Goal: Find specific page/section: Find specific page/section

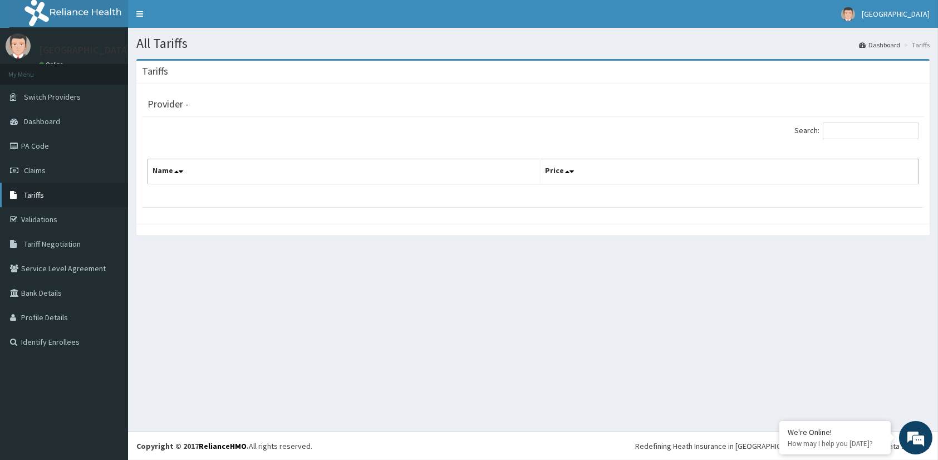
click at [35, 191] on span "Tariffs" at bounding box center [34, 195] width 20 height 10
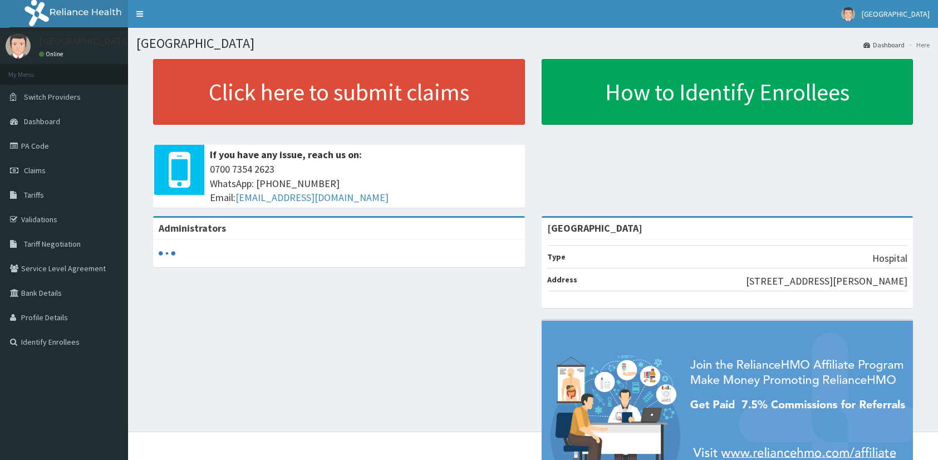
click at [34, 199] on span "Tariffs" at bounding box center [34, 195] width 20 height 10
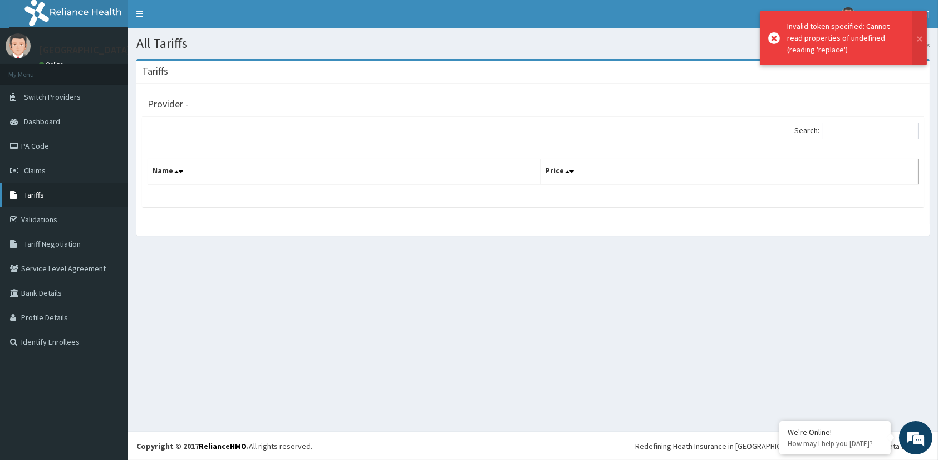
click at [30, 193] on span "Tariffs" at bounding box center [34, 195] width 20 height 10
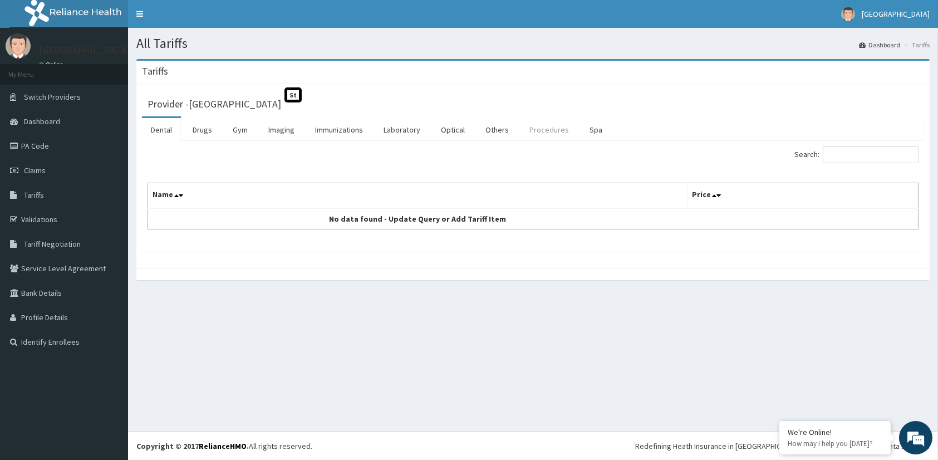
click at [540, 127] on link "Procedures" at bounding box center [548, 129] width 57 height 23
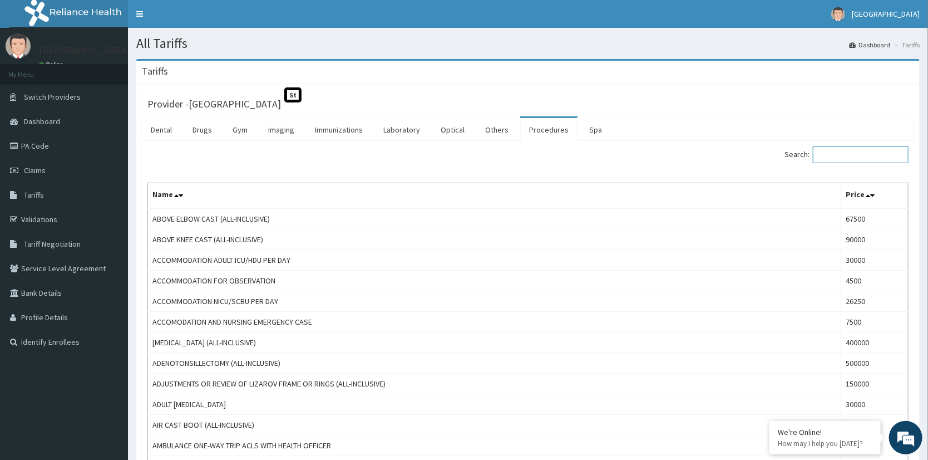
click at [867, 154] on input "Search:" at bounding box center [861, 154] width 96 height 17
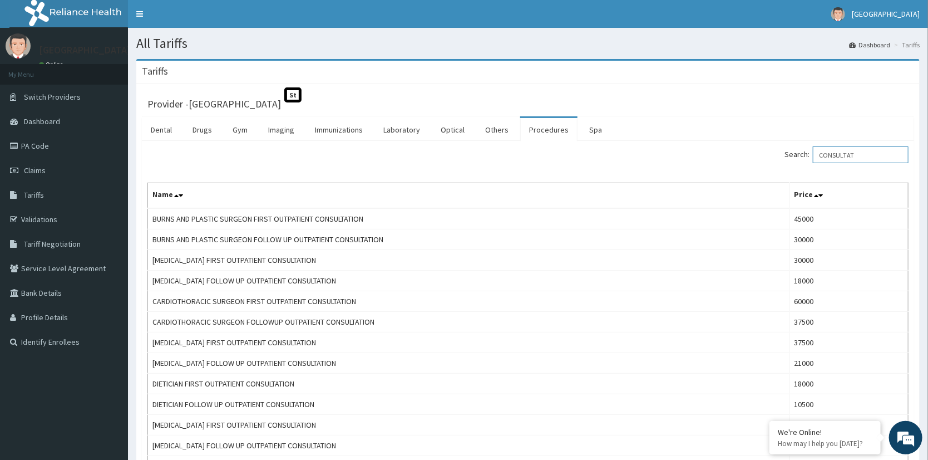
drag, startPoint x: 868, startPoint y: 157, endPoint x: 748, endPoint y: 154, distance: 119.7
click at [748, 154] on div "Search: CONSULTAT" at bounding box center [722, 155] width 372 height 19
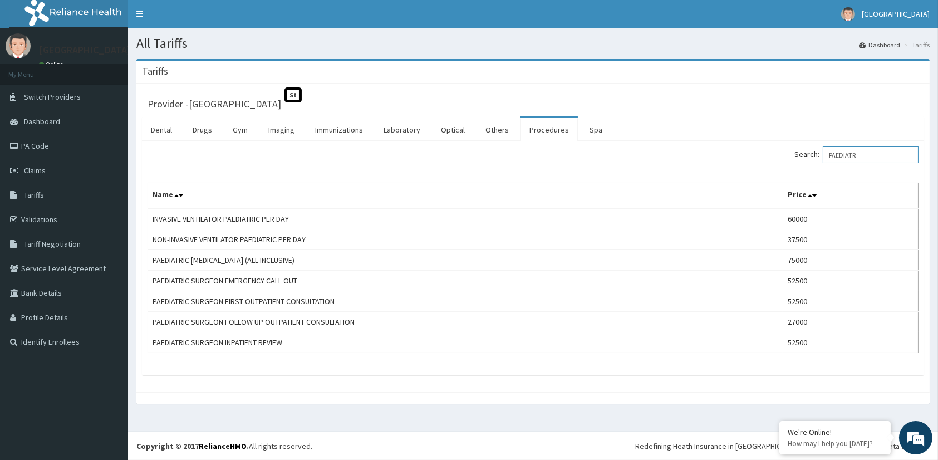
drag, startPoint x: 879, startPoint y: 154, endPoint x: 795, endPoint y: 155, distance: 84.0
click at [795, 155] on div "Search: PAEDIATR" at bounding box center [729, 155] width 377 height 19
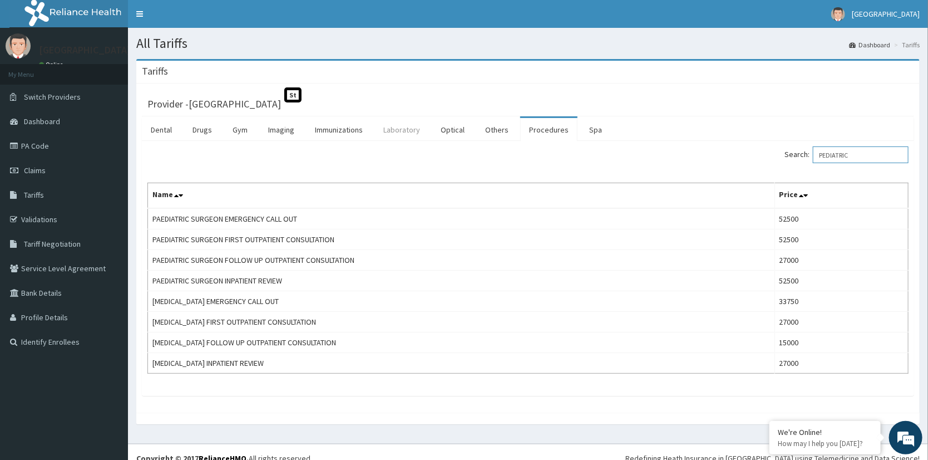
type input "PEDIATRIC"
click at [407, 125] on link "Laboratory" at bounding box center [402, 129] width 55 height 23
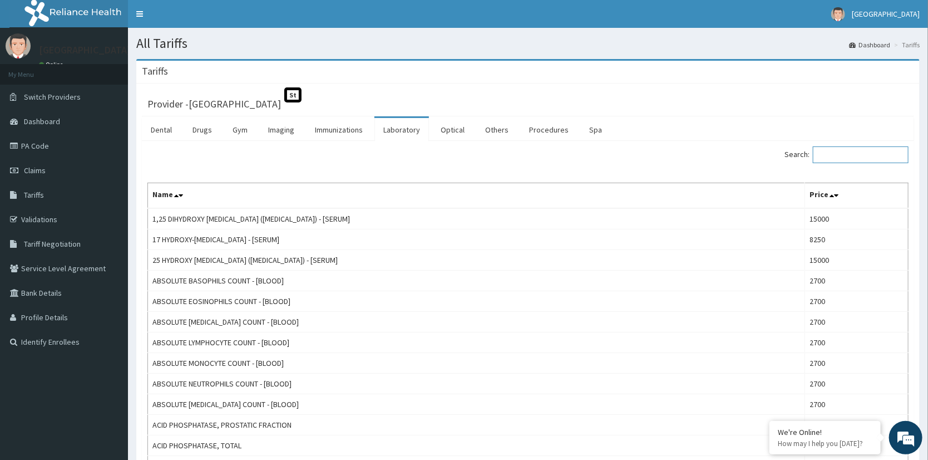
click at [861, 149] on input "Search:" at bounding box center [861, 154] width 96 height 17
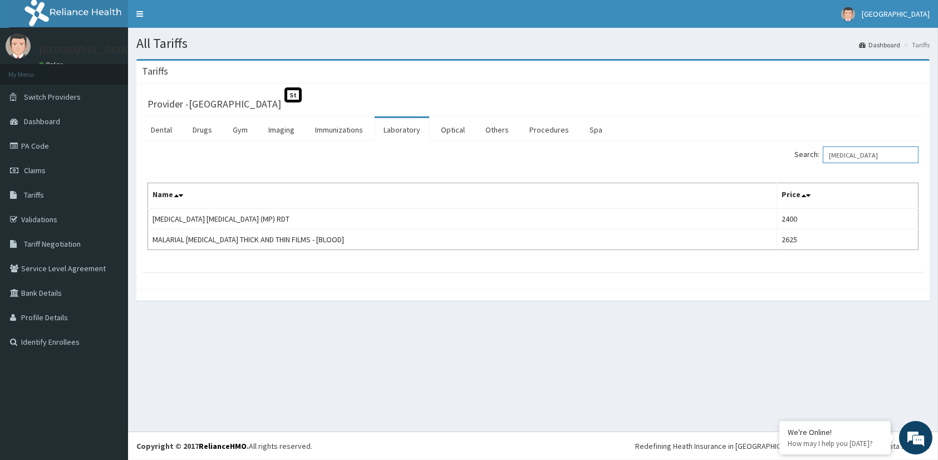
drag, startPoint x: 873, startPoint y: 154, endPoint x: 748, endPoint y: 173, distance: 126.1
click at [748, 173] on div "Search: MALARIA Name Price MALARIA PARASITE (MP) RDT 2400 MALARIAL PARASITE THI…" at bounding box center [532, 198] width 771 height 104
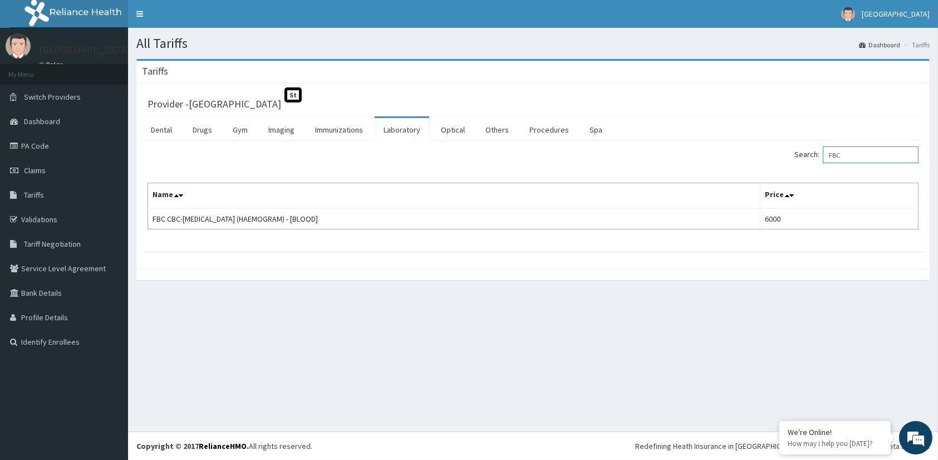
drag, startPoint x: 880, startPoint y: 147, endPoint x: 759, endPoint y: 154, distance: 121.5
click at [759, 154] on div "Search: FBC" at bounding box center [729, 155] width 377 height 19
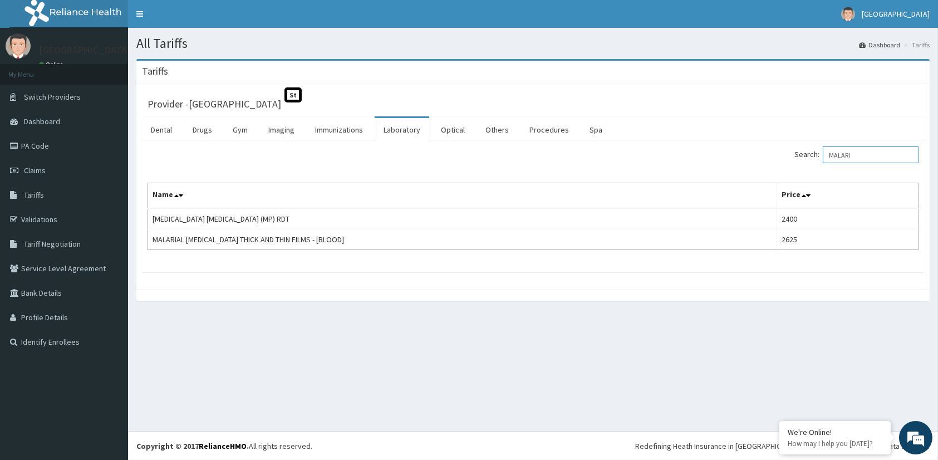
drag, startPoint x: 876, startPoint y: 151, endPoint x: 618, endPoint y: 97, distance: 264.3
click at [698, 146] on div "Search: MALARI" at bounding box center [729, 155] width 377 height 19
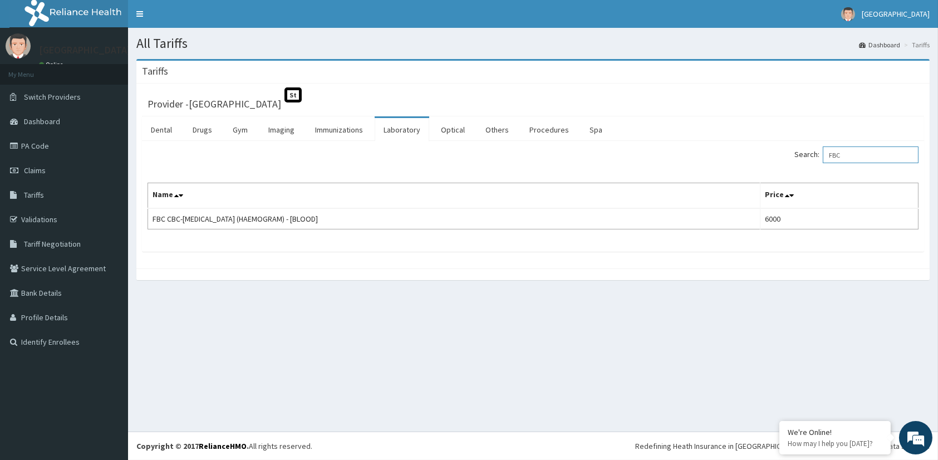
drag, startPoint x: 890, startPoint y: 151, endPoint x: 689, endPoint y: 159, distance: 201.0
click at [691, 158] on div "Search: FBC" at bounding box center [729, 155] width 377 height 19
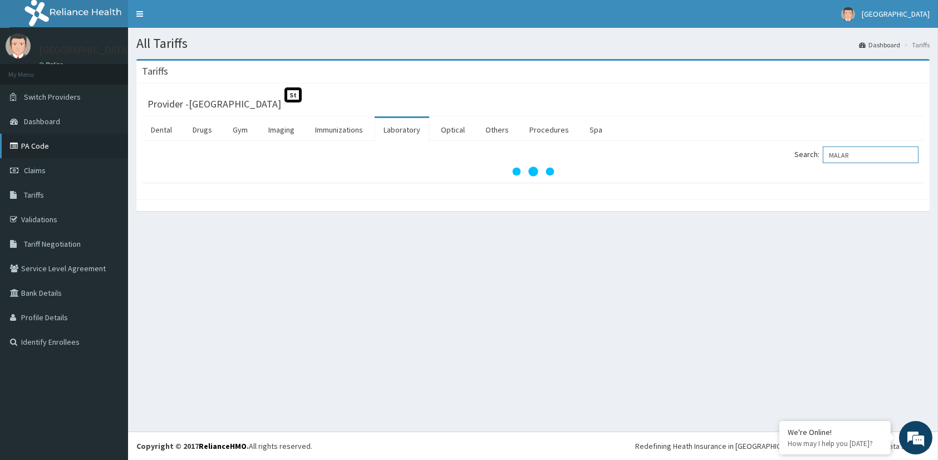
type input "MALAR"
click at [28, 144] on link "PA Code" at bounding box center [64, 146] width 128 height 24
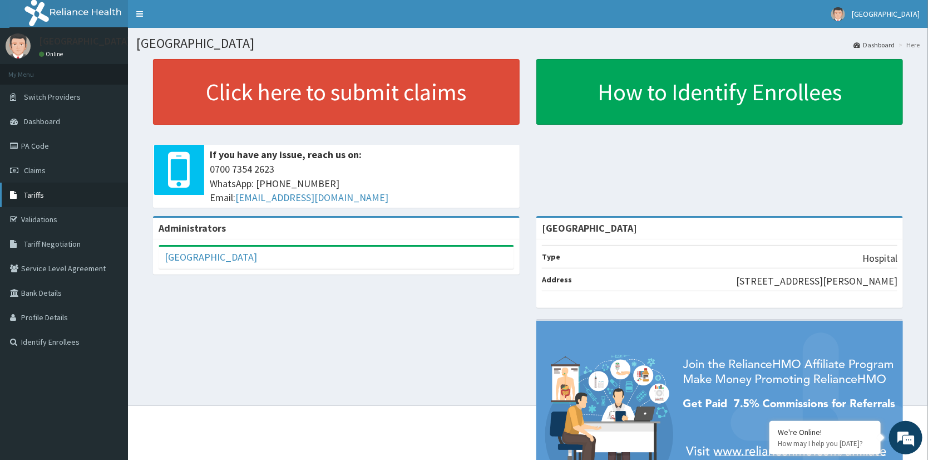
click at [36, 190] on span "Tariffs" at bounding box center [34, 195] width 20 height 10
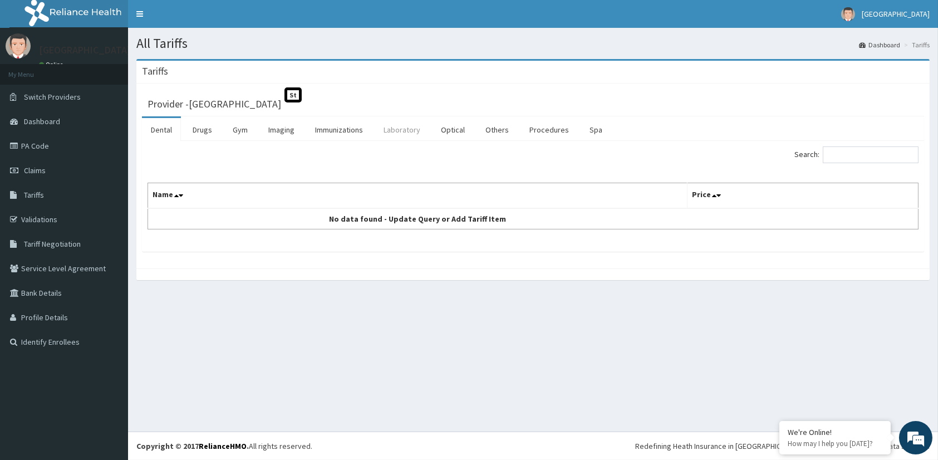
click at [405, 123] on link "Laboratory" at bounding box center [402, 129] width 55 height 23
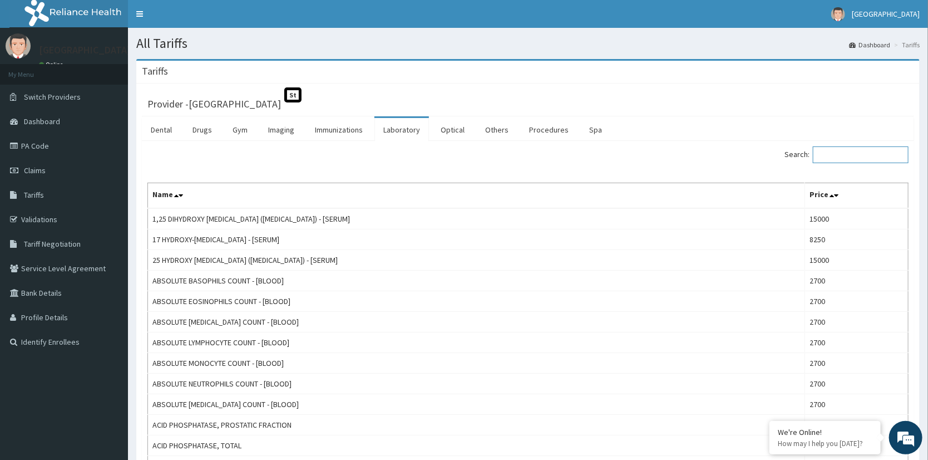
click at [866, 156] on input "Search:" at bounding box center [861, 154] width 96 height 17
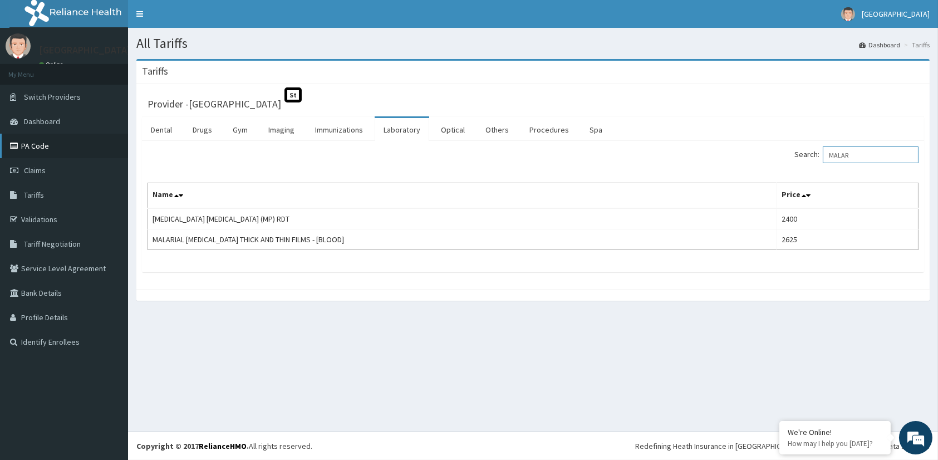
type input "MALAR"
drag, startPoint x: 36, startPoint y: 146, endPoint x: 104, endPoint y: 182, distance: 77.4
click at [36, 146] on link "PA Code" at bounding box center [64, 146] width 128 height 24
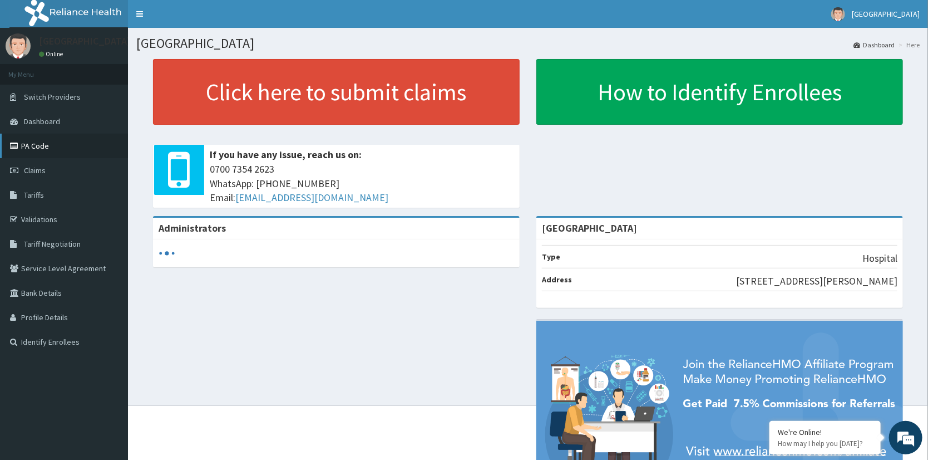
click at [35, 141] on link "PA Code" at bounding box center [64, 146] width 128 height 24
